Goal: Understand process/instructions: Learn how to perform a task or action

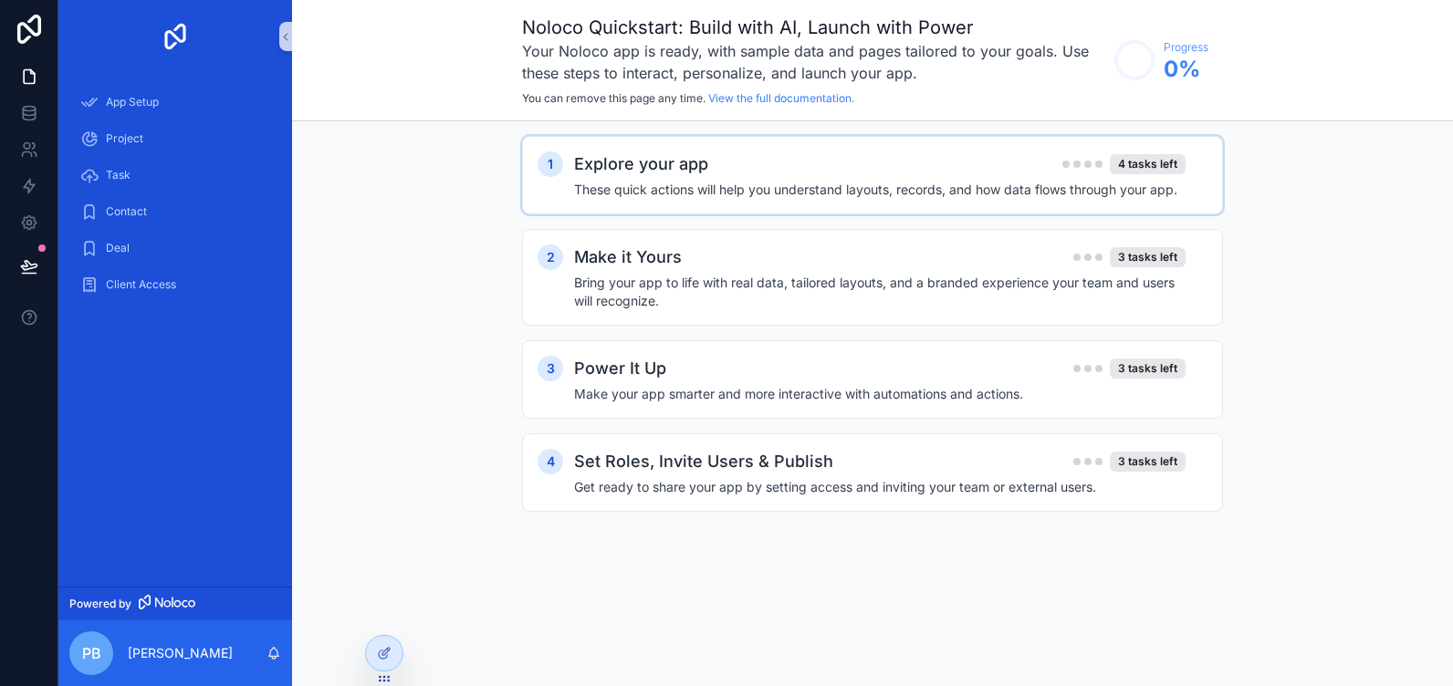
click at [837, 165] on div "Explore your app 4 tasks left" at bounding box center [880, 165] width 612 height 26
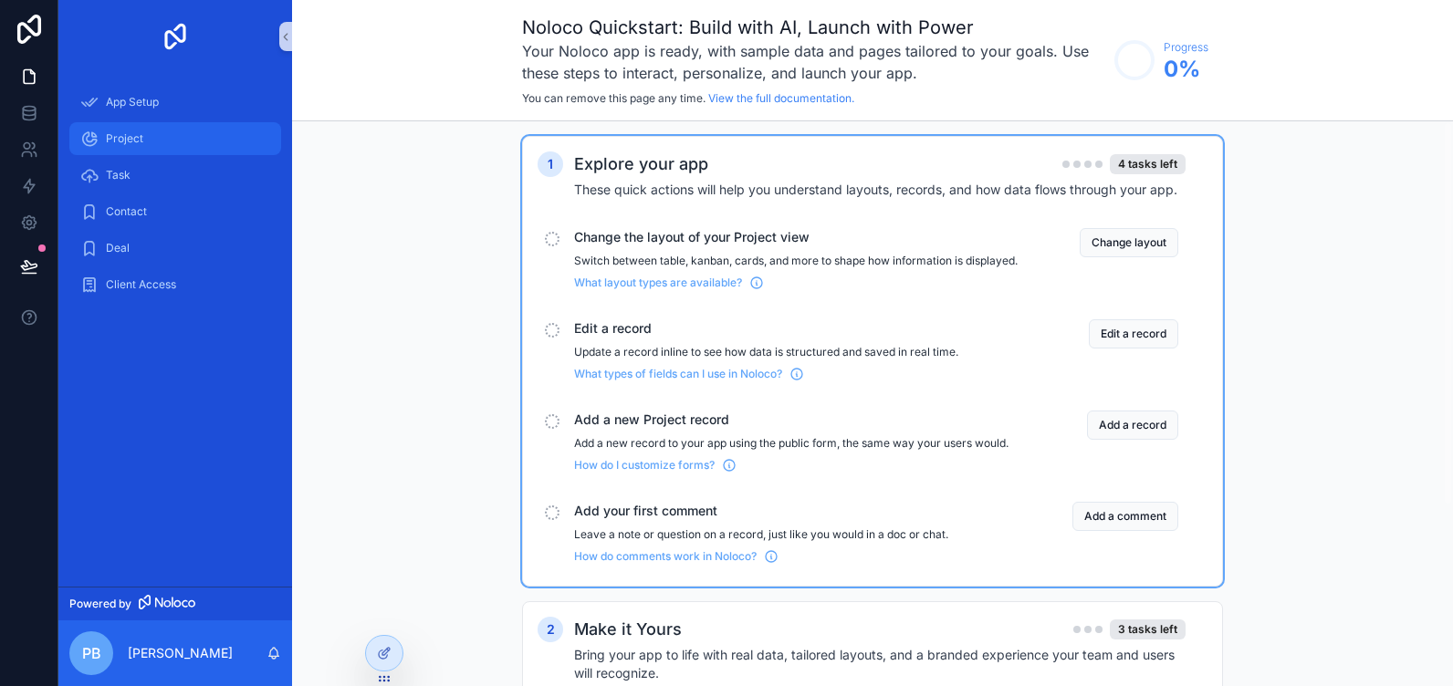
click at [133, 124] on div "Project" at bounding box center [175, 138] width 190 height 29
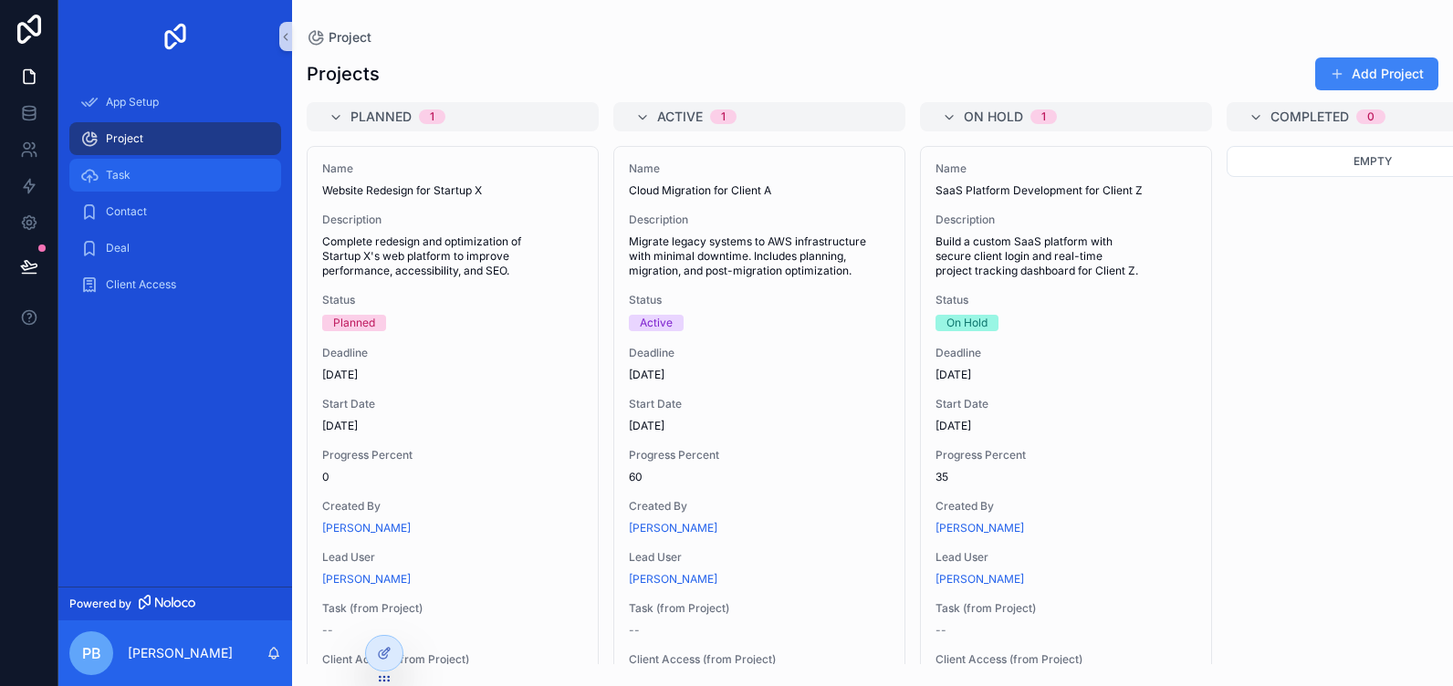
click at [133, 179] on div "Task" at bounding box center [175, 175] width 190 height 29
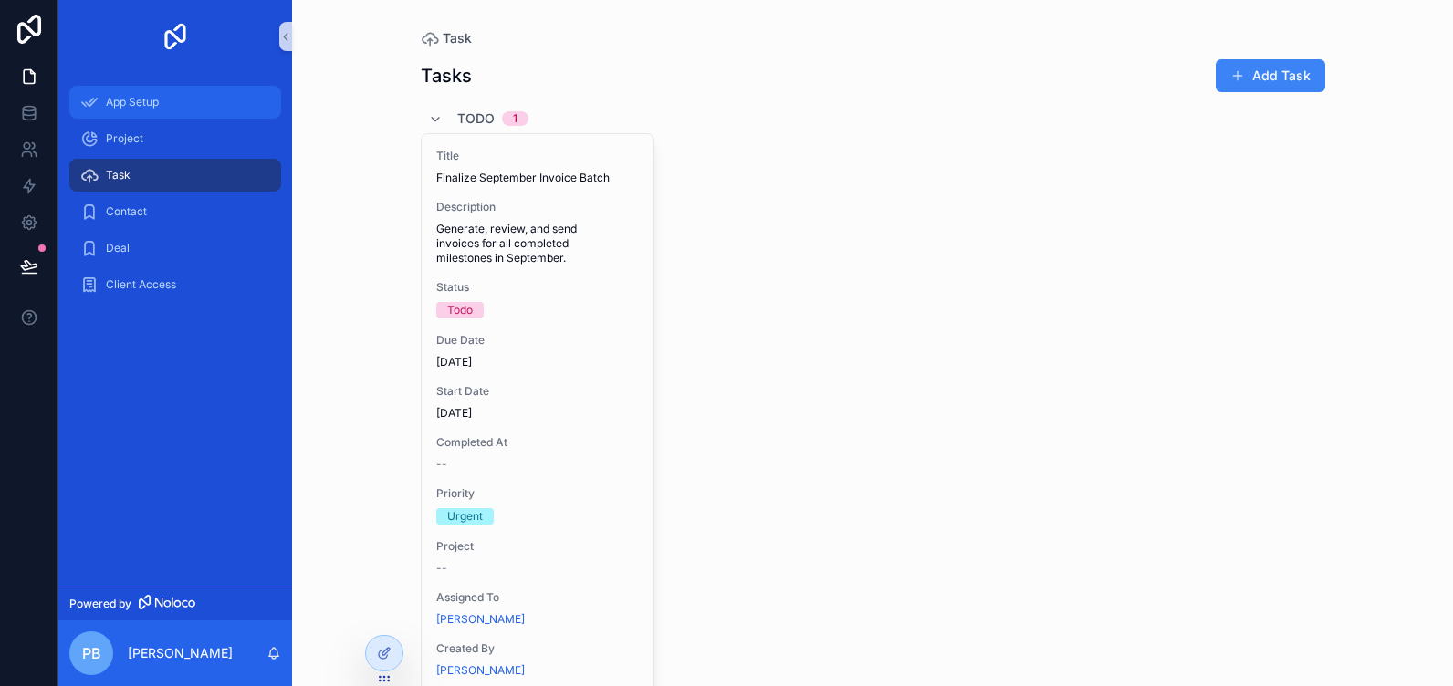
click at [171, 101] on div "App Setup" at bounding box center [175, 102] width 190 height 29
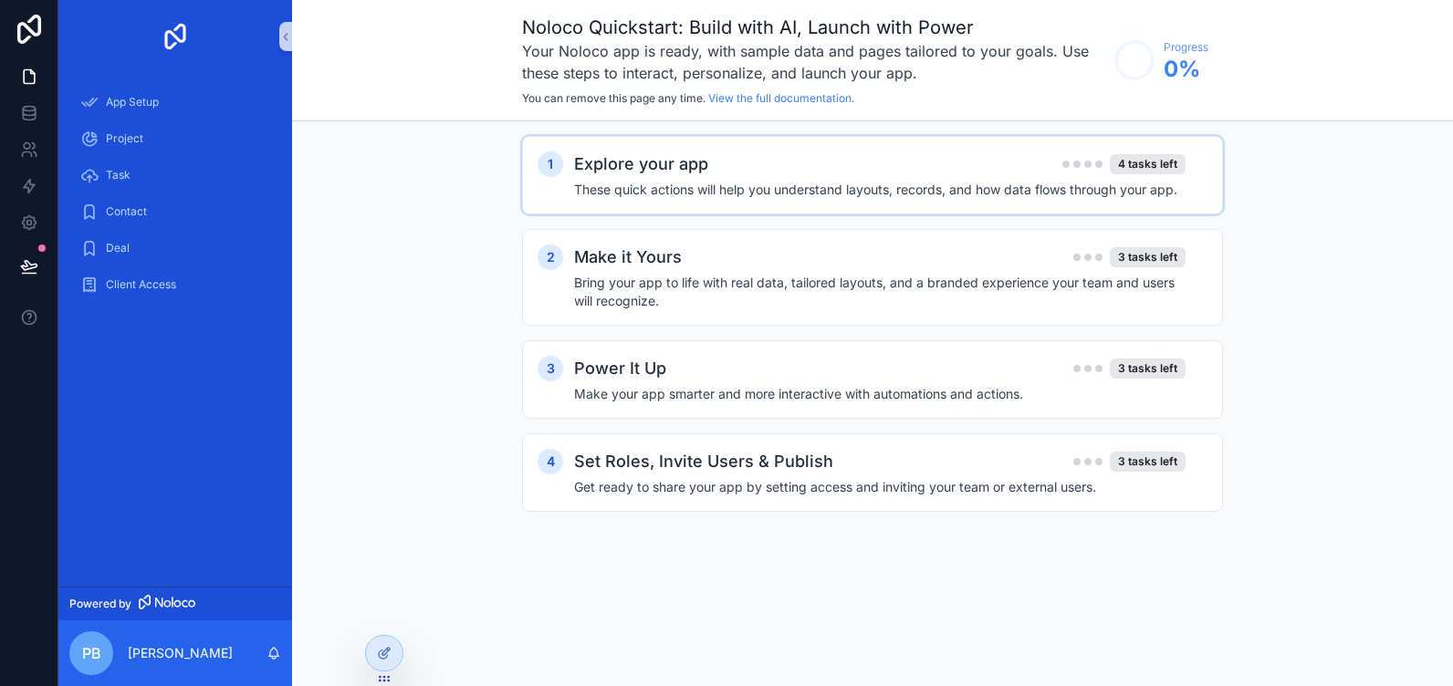
click at [1005, 181] on h4 "These quick actions will help you understand layouts, records, and how data flo…" at bounding box center [880, 190] width 612 height 18
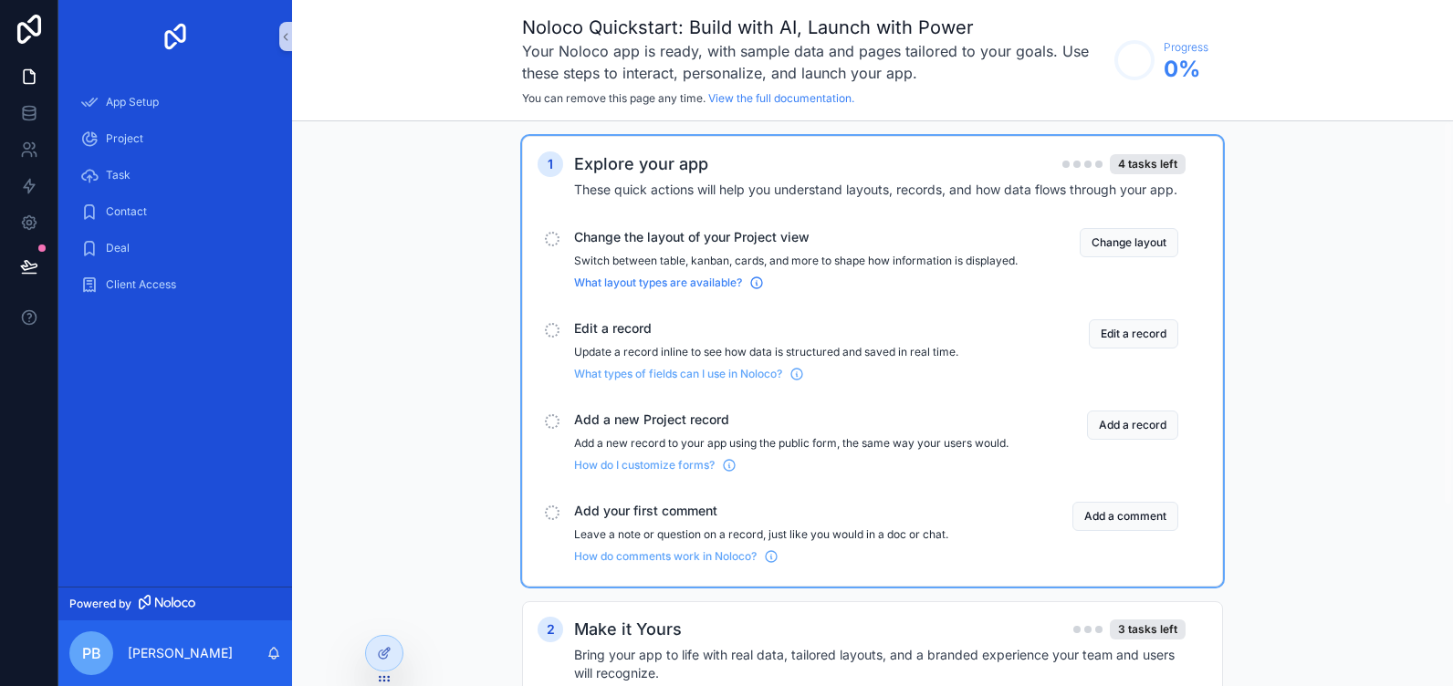
click at [726, 290] on span "What layout types are available?" at bounding box center [658, 283] width 168 height 15
